Goal: Task Accomplishment & Management: Manage account settings

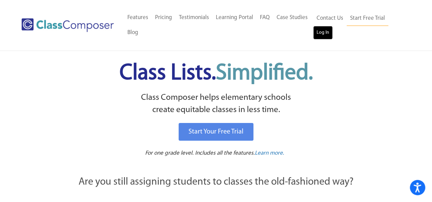
click at [324, 38] on link "Log In" at bounding box center [322, 33] width 19 height 14
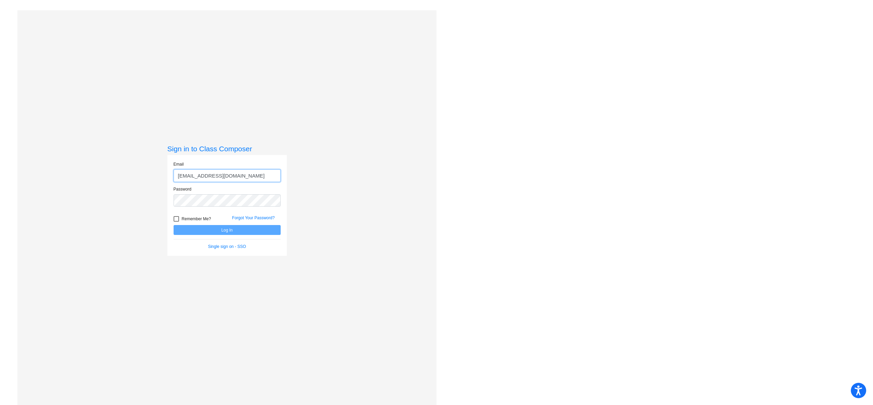
type input "liebes@mdusd.org"
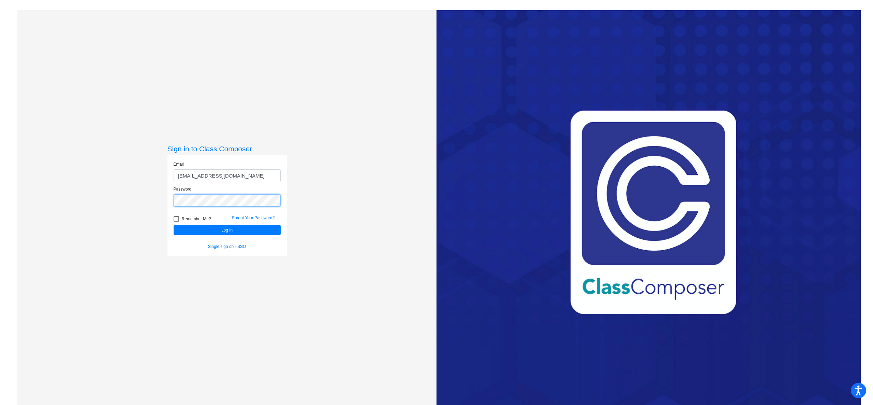
click at [174, 225] on button "Log In" at bounding box center [227, 230] width 107 height 10
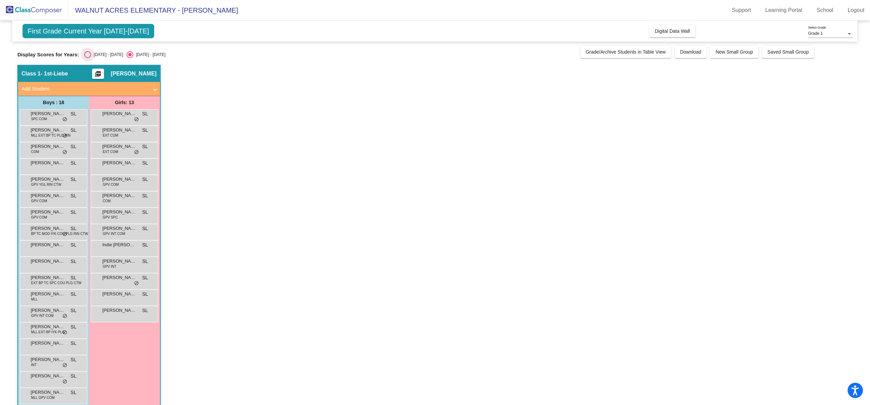
click at [88, 56] on div "Select an option" at bounding box center [87, 54] width 7 height 7
click at [88, 58] on input "2024 - 2025" at bounding box center [87, 58] width 0 height 0
radio input "true"
click at [88, 56] on div "Select an option" at bounding box center [87, 54] width 7 height 7
click at [88, 58] on input "2024 - 2025" at bounding box center [87, 58] width 0 height 0
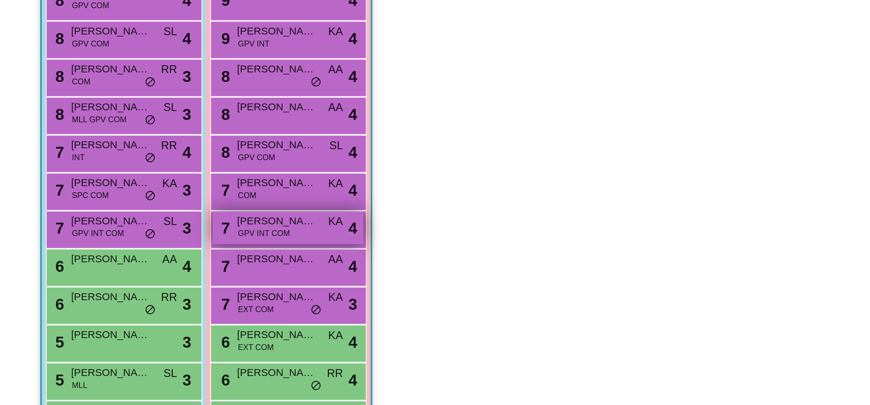
scroll to position [10, 0]
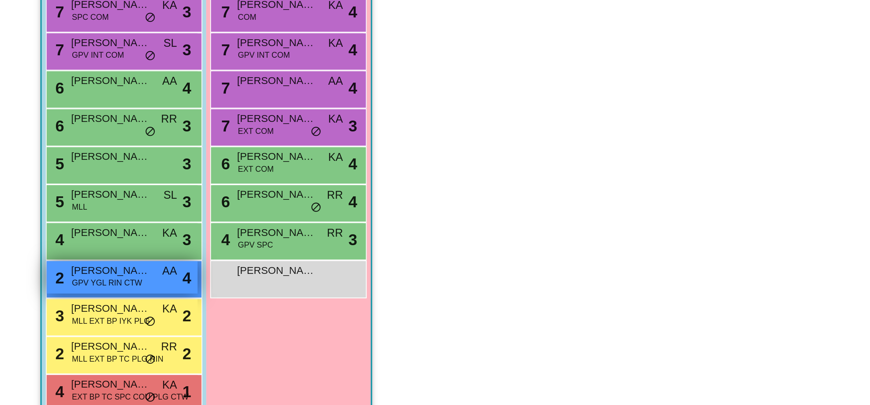
click at [49, 309] on div "2 Cooper Molineaux GPV YGL RIN CTW AA lock do_not_disturb_alt 4" at bounding box center [52, 303] width 65 height 14
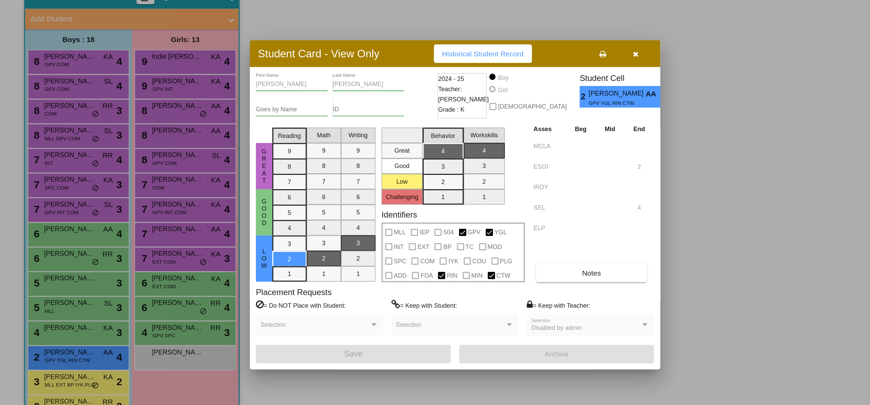
click at [101, 201] on div at bounding box center [435, 202] width 870 height 405
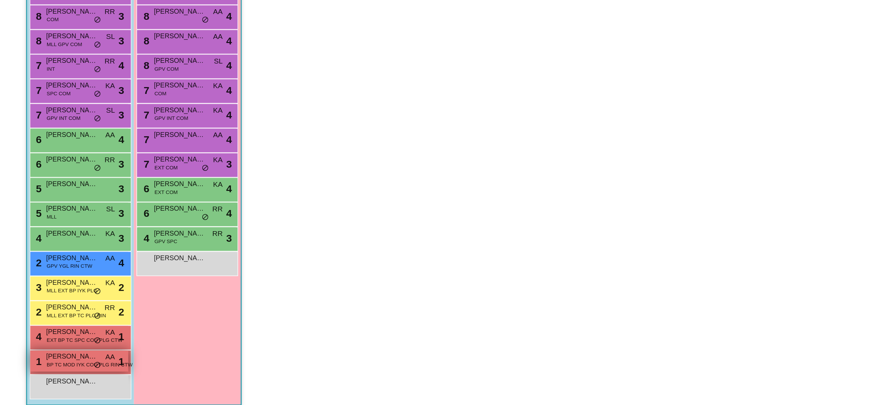
scroll to position [0, 0]
